Goal: Task Accomplishment & Management: Use online tool/utility

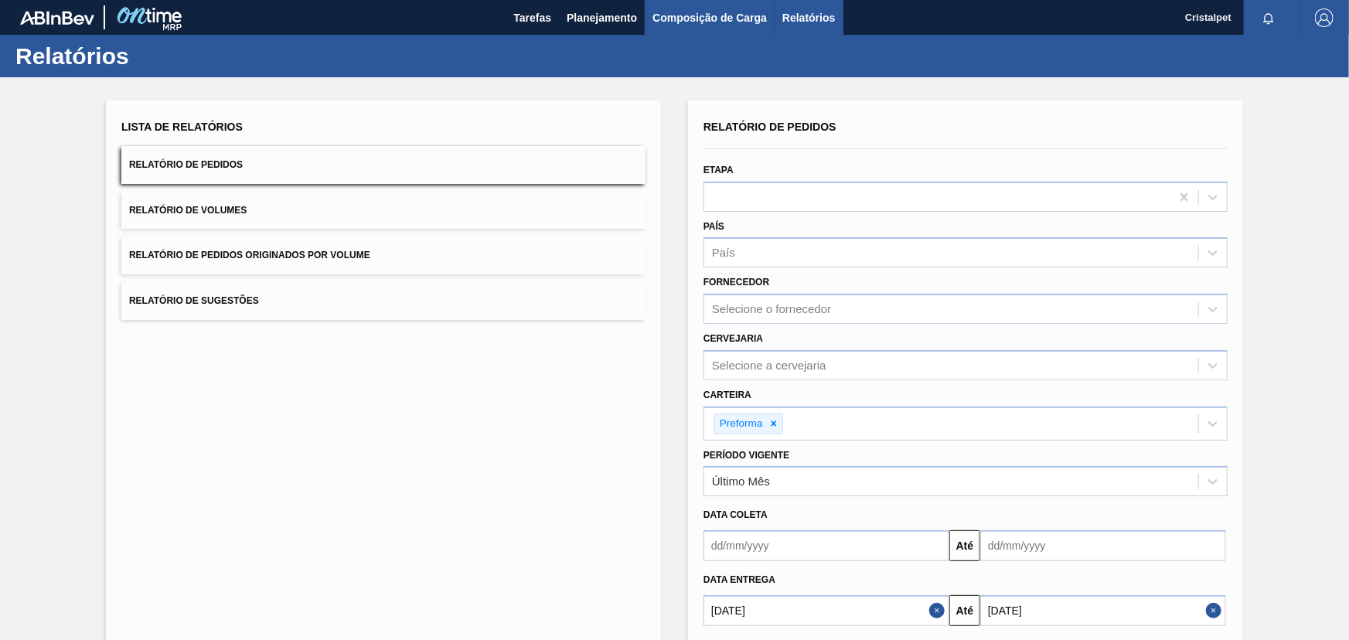
click at [710, 14] on span "Composição de Carga" at bounding box center [709, 18] width 114 height 19
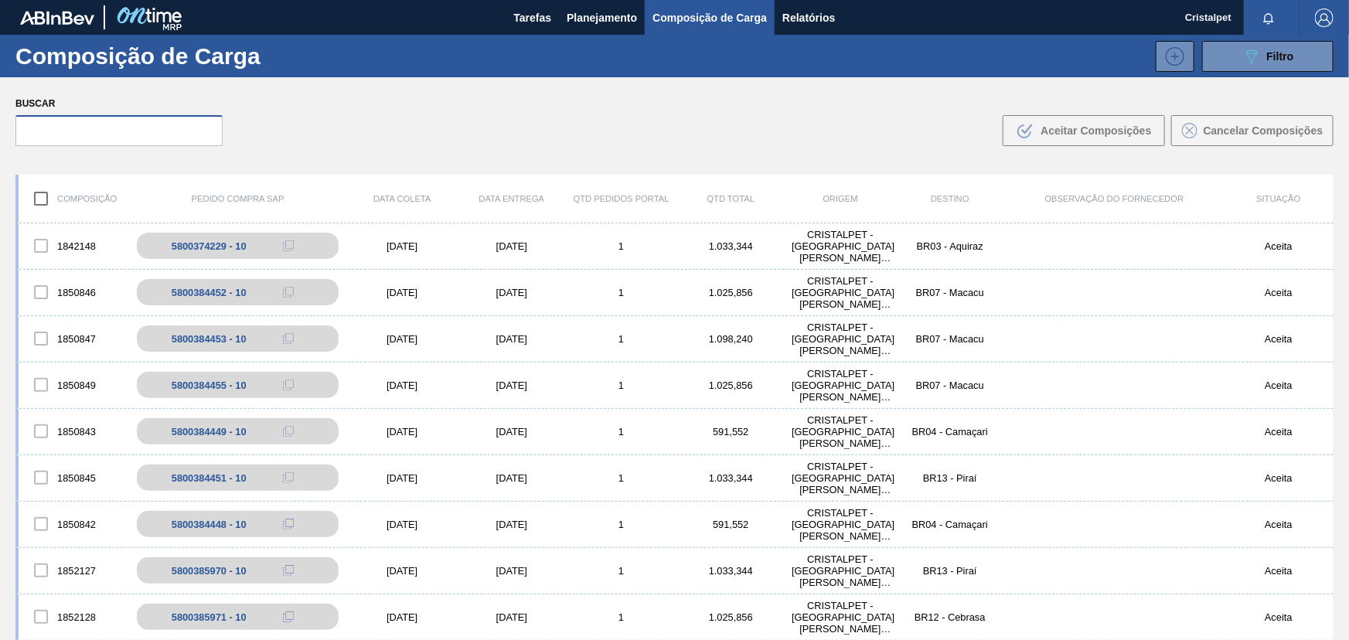
click at [92, 133] on input "text" at bounding box center [118, 130] width 207 height 31
paste input "5800384450"
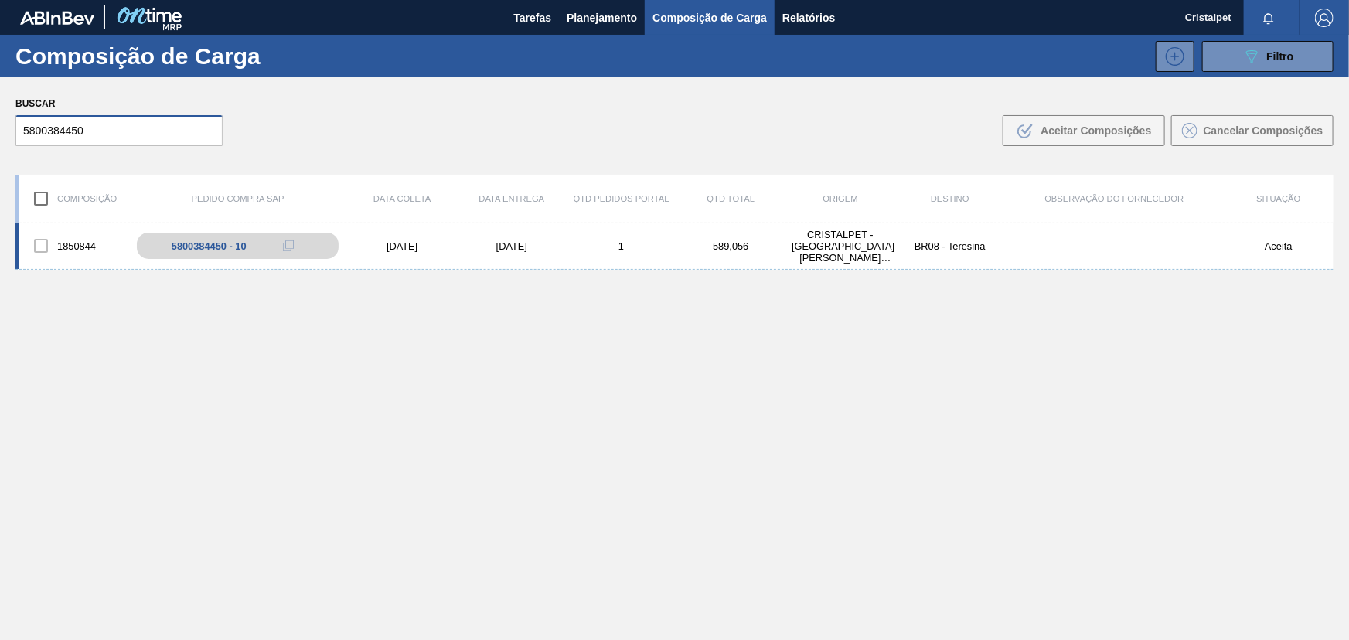
type input "5800384450"
click at [516, 244] on div "[DATE]" at bounding box center [512, 246] width 110 height 12
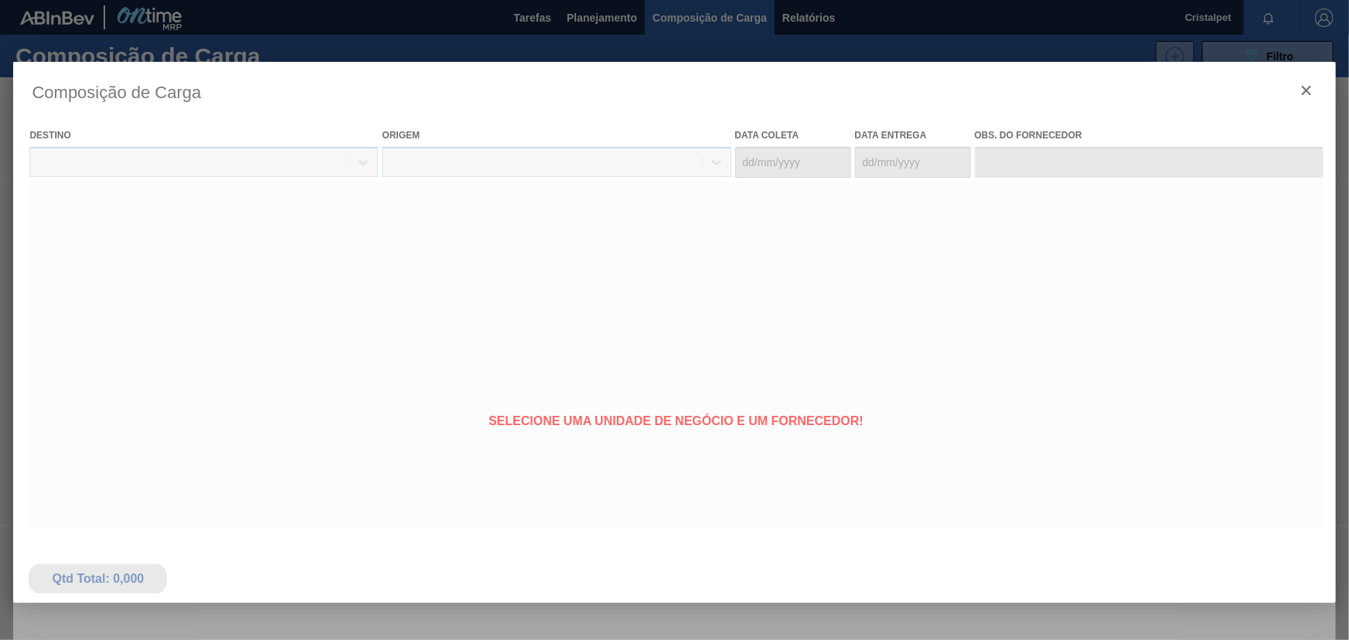
type coleta "[DATE]"
type entrega "[DATE]"
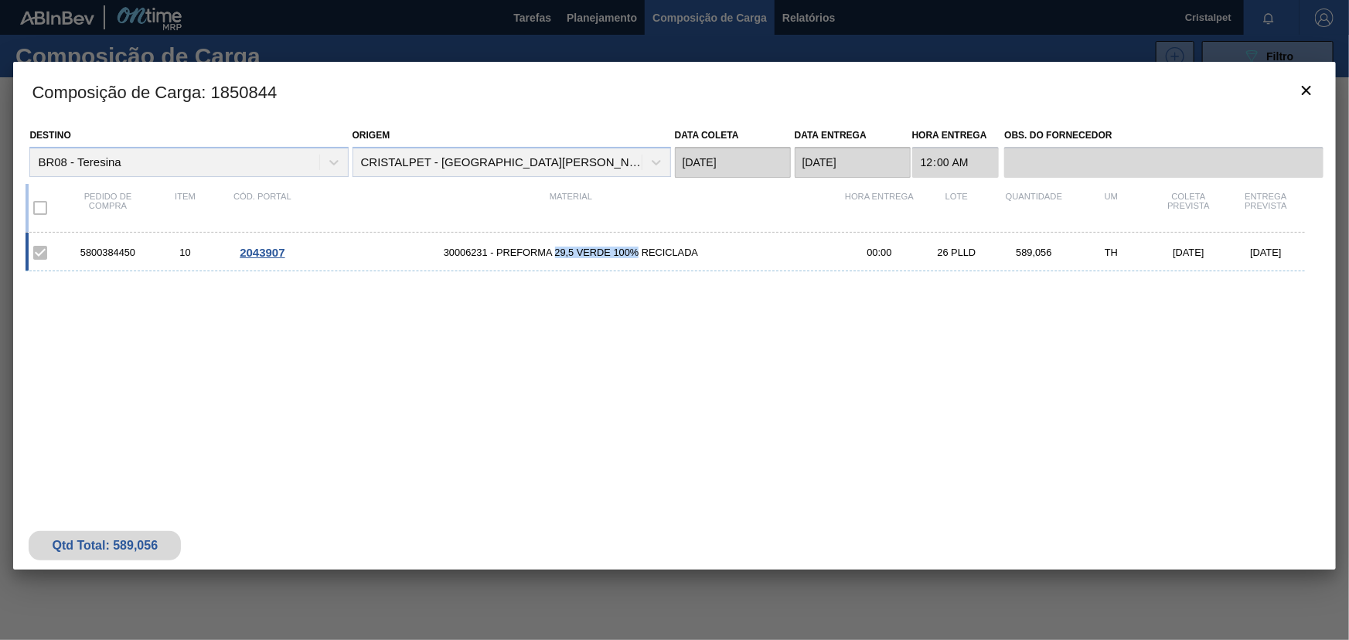
drag, startPoint x: 556, startPoint y: 250, endPoint x: 652, endPoint y: 263, distance: 97.4
click at [642, 250] on span "30006231 - PREFORMA 29,5 VERDE 100% RECICLADA" at bounding box center [571, 253] width 540 height 12
